Goal: Task Accomplishment & Management: Manage account settings

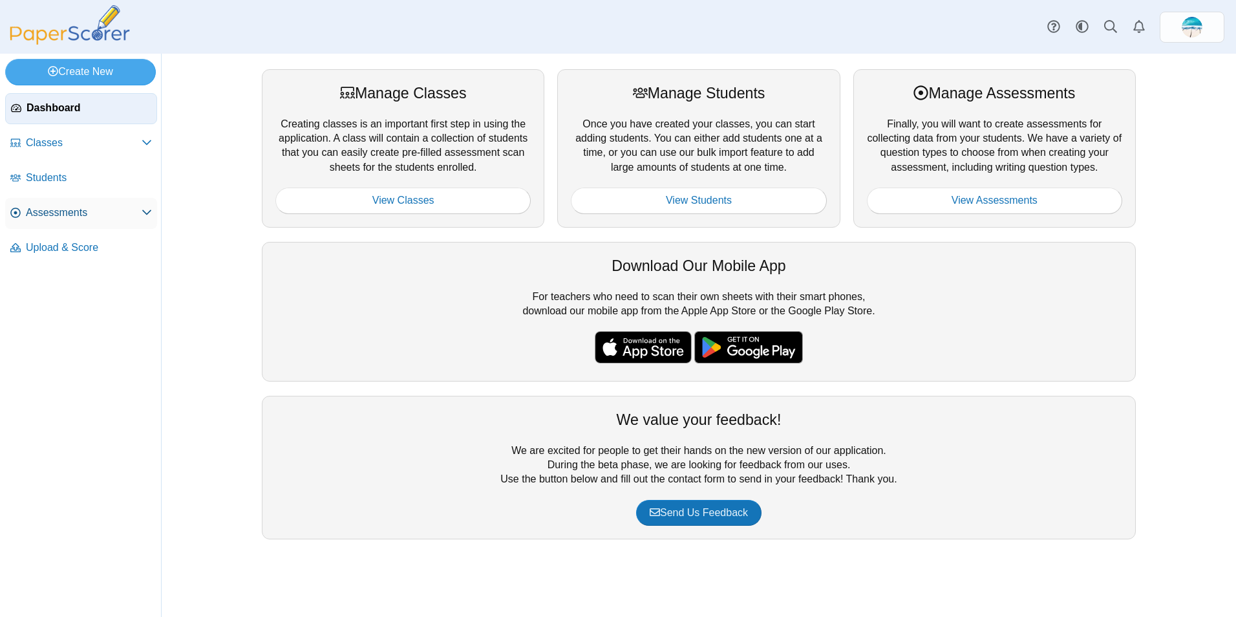
click at [78, 209] on span "Assessments" at bounding box center [84, 213] width 116 height 14
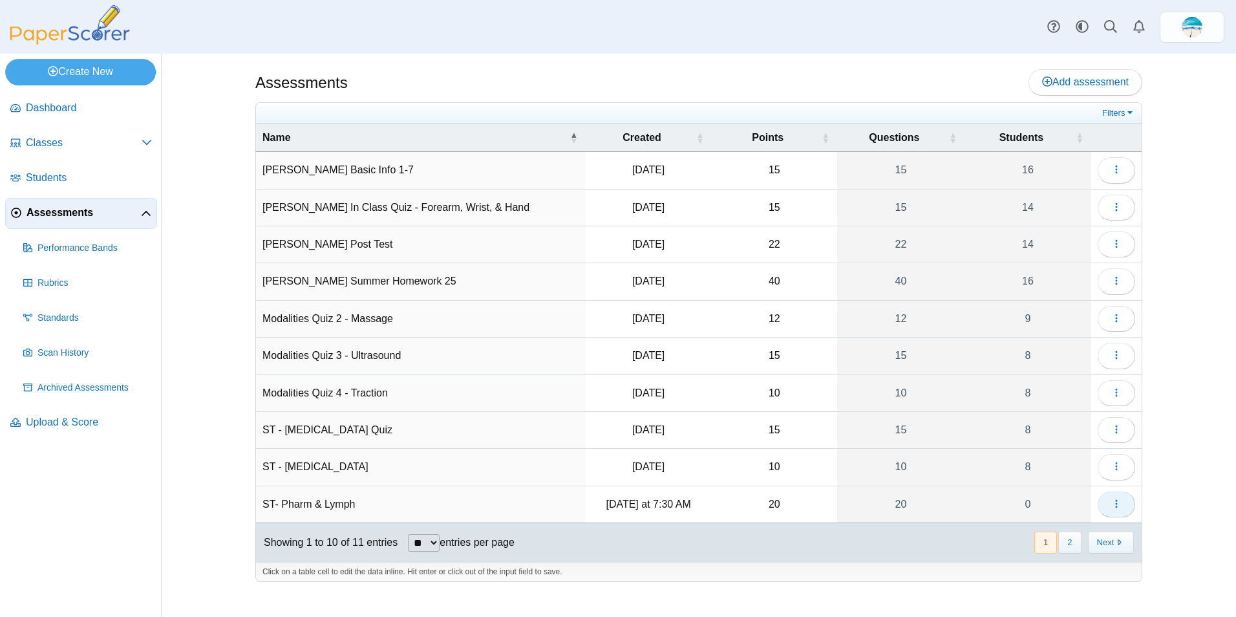
click at [1107, 502] on button "button" at bounding box center [1116, 504] width 37 height 26
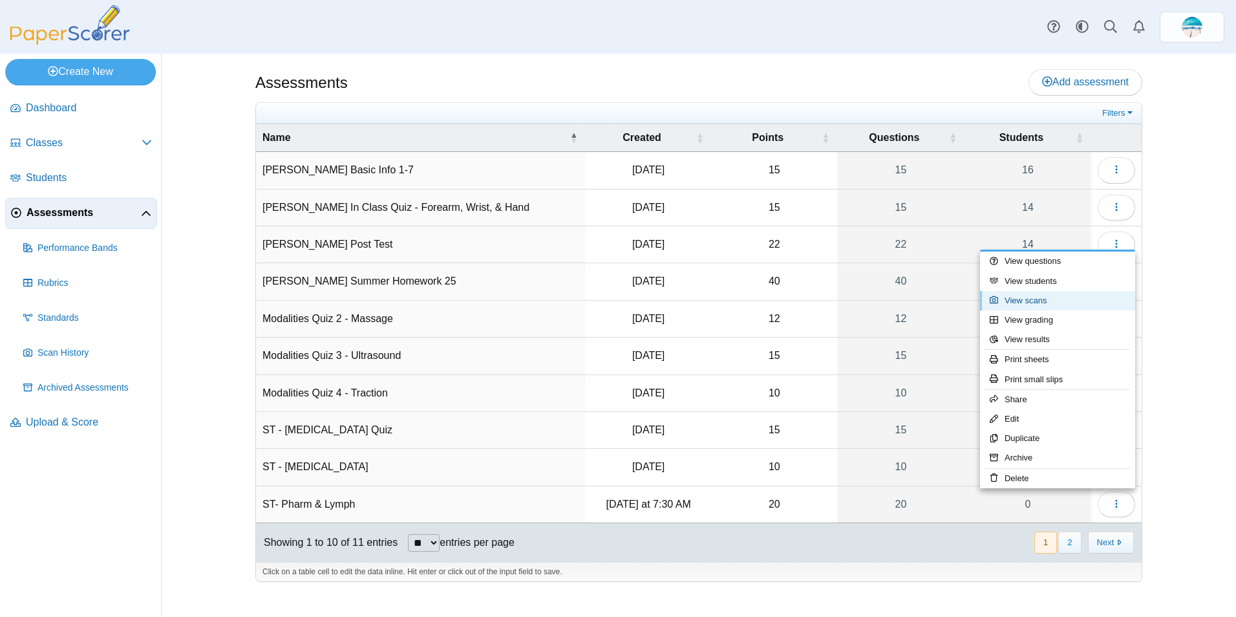
click at [1058, 301] on link "View scans" at bounding box center [1057, 300] width 155 height 19
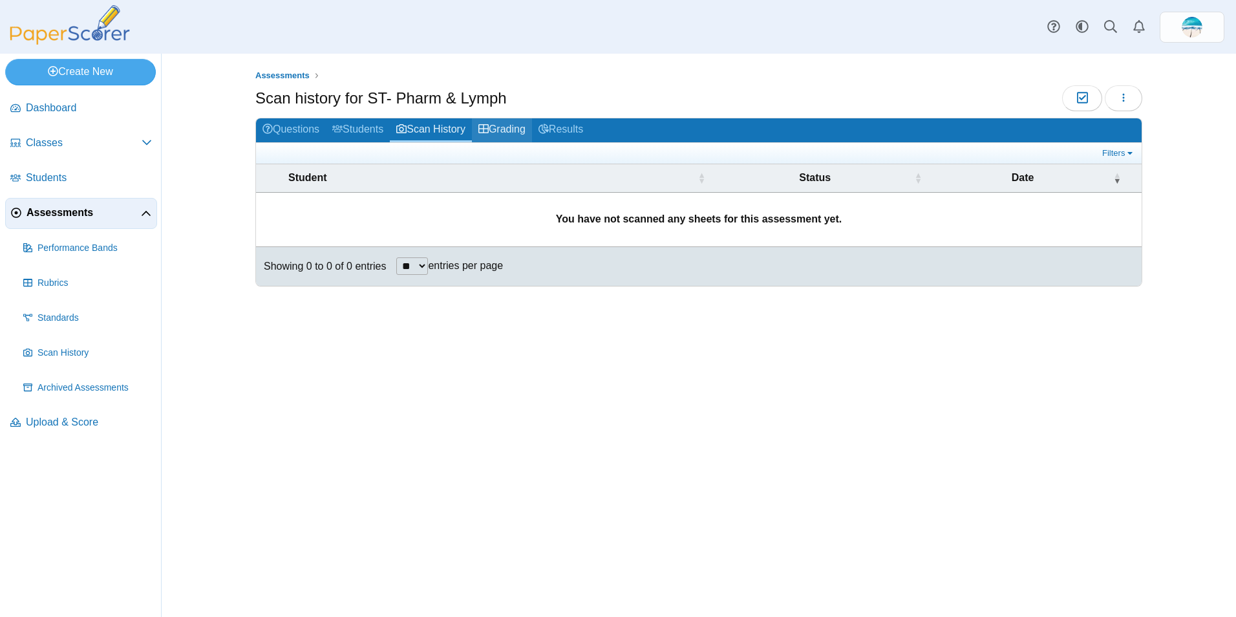
click at [517, 131] on link "Grading" at bounding box center [502, 130] width 60 height 24
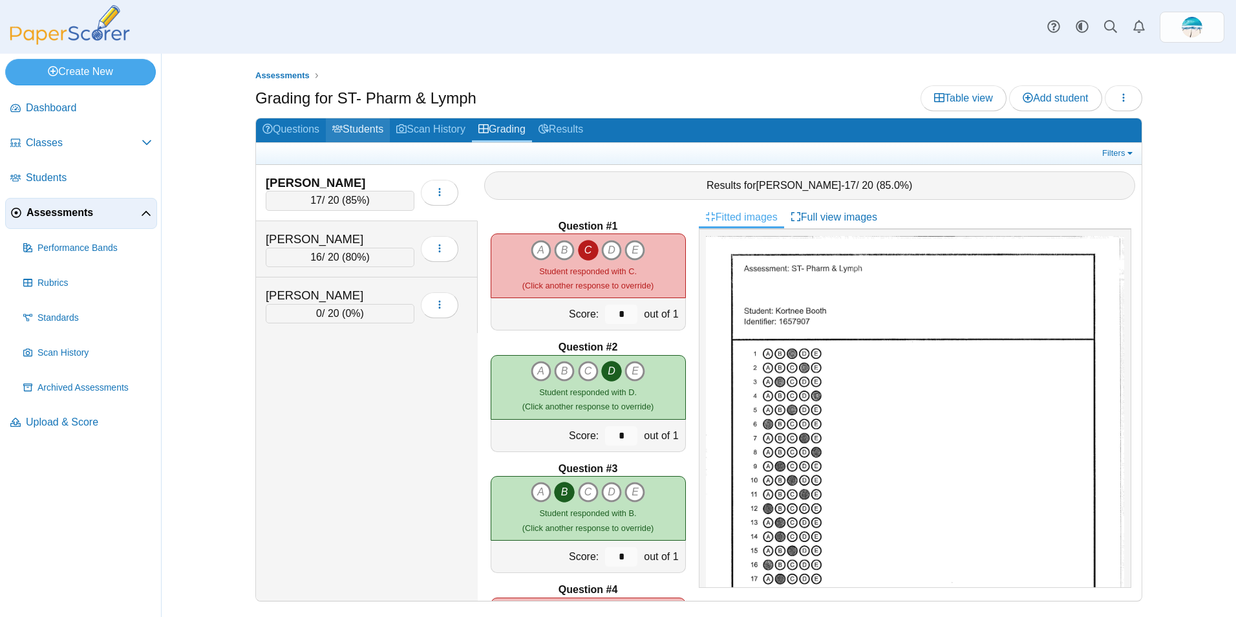
click at [381, 129] on link "Students" at bounding box center [358, 130] width 64 height 24
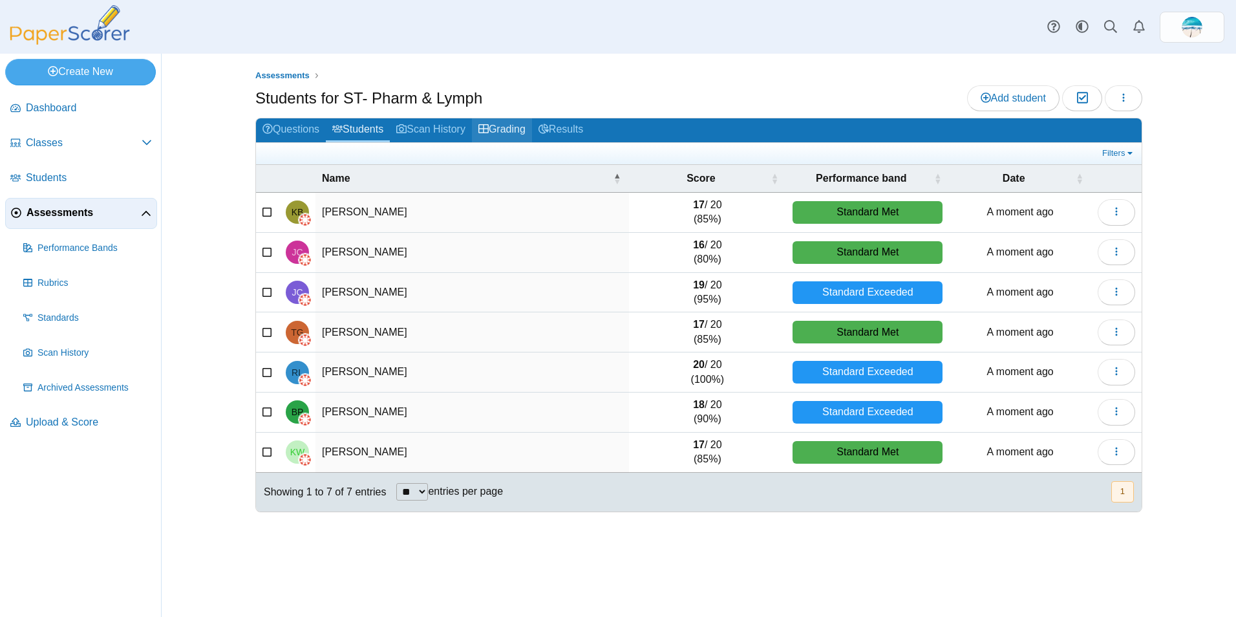
click at [489, 133] on use at bounding box center [483, 128] width 10 height 9
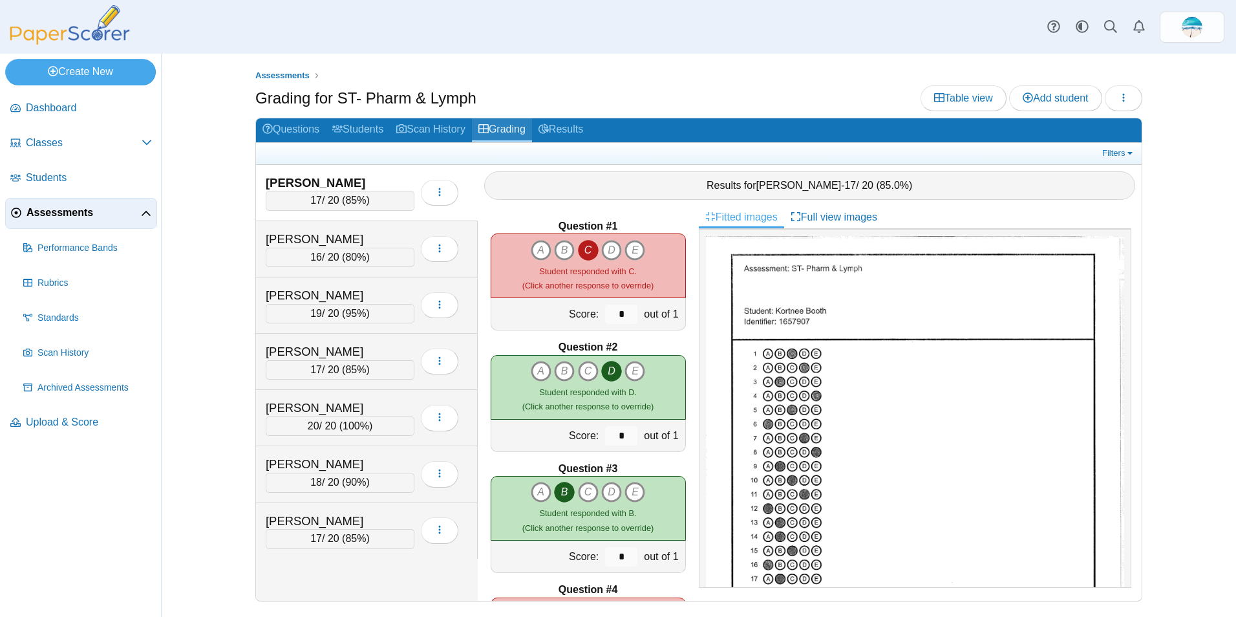
click at [510, 132] on link "Grading" at bounding box center [502, 130] width 60 height 24
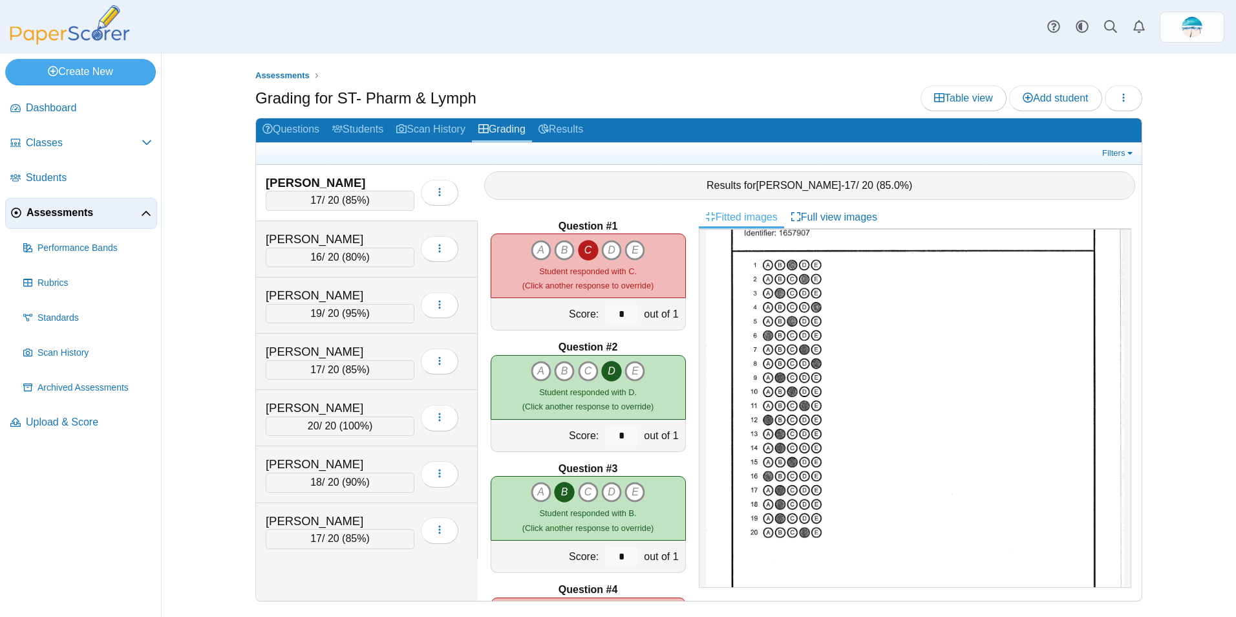
scroll to position [189, 0]
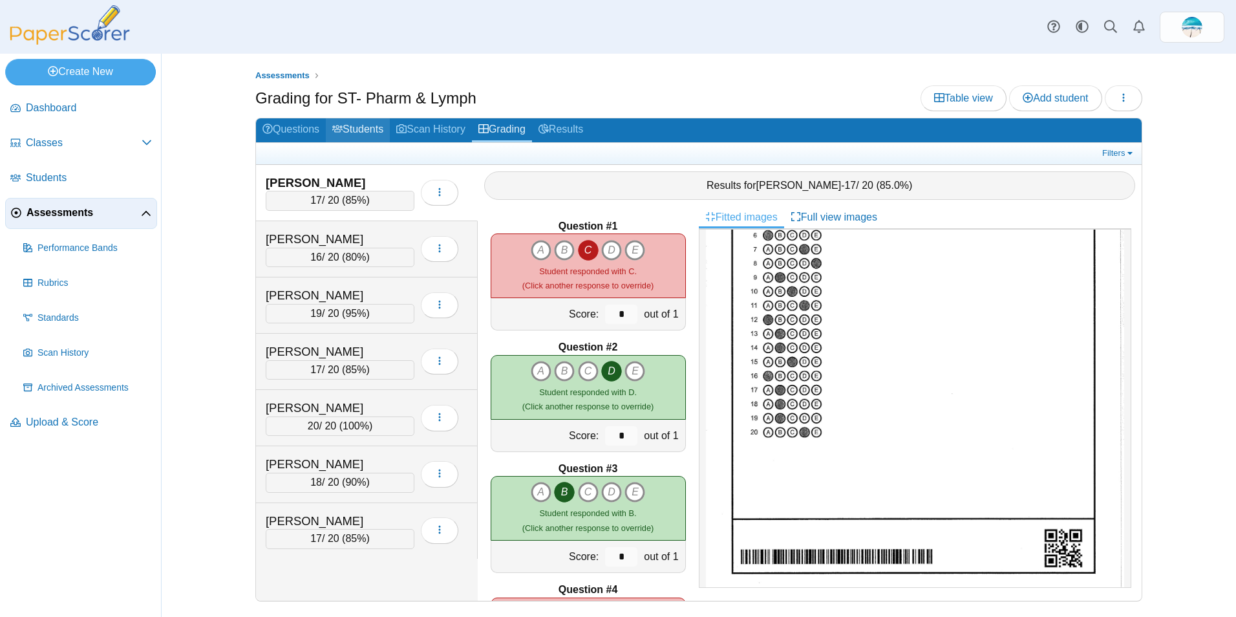
click at [362, 127] on link "Students" at bounding box center [358, 130] width 64 height 24
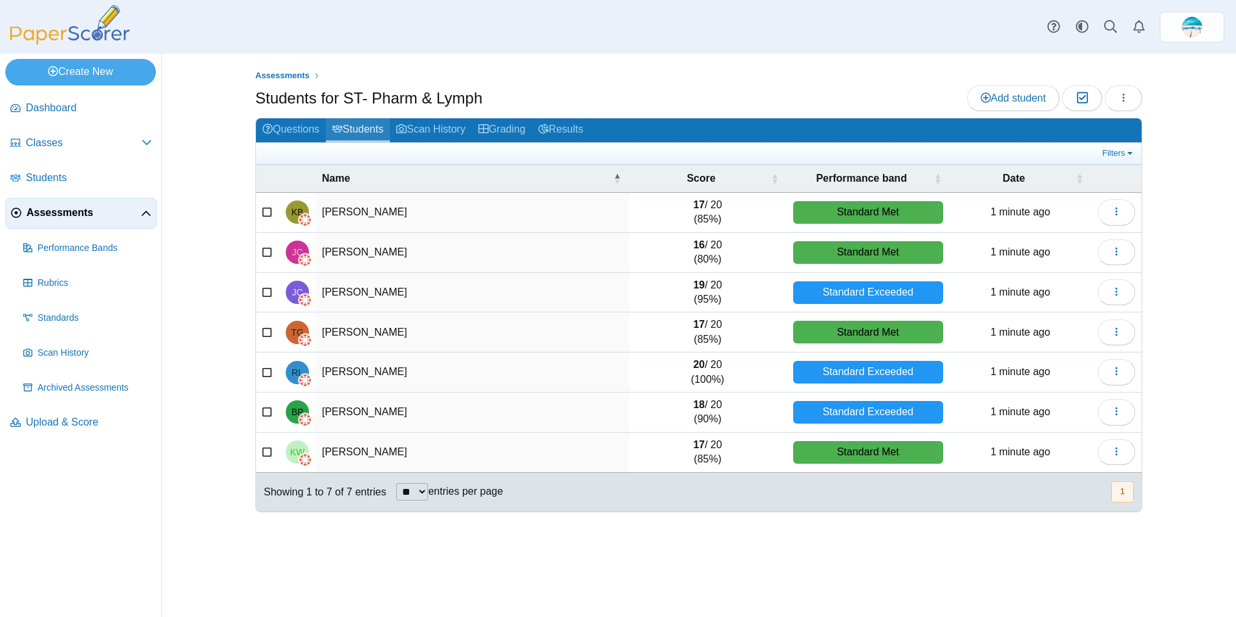
click at [352, 131] on link "Students" at bounding box center [358, 130] width 64 height 24
click at [581, 132] on link "Results" at bounding box center [561, 130] width 58 height 24
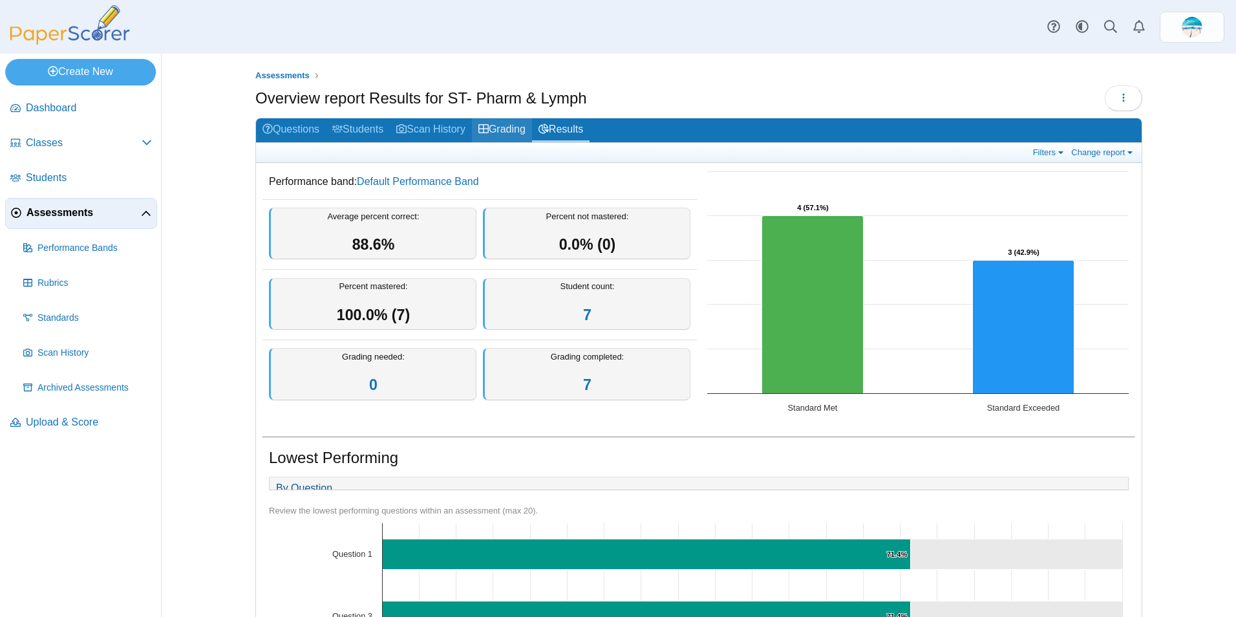
click at [506, 129] on link "Grading" at bounding box center [502, 130] width 60 height 24
